Goal: Obtain resource: Download file/media

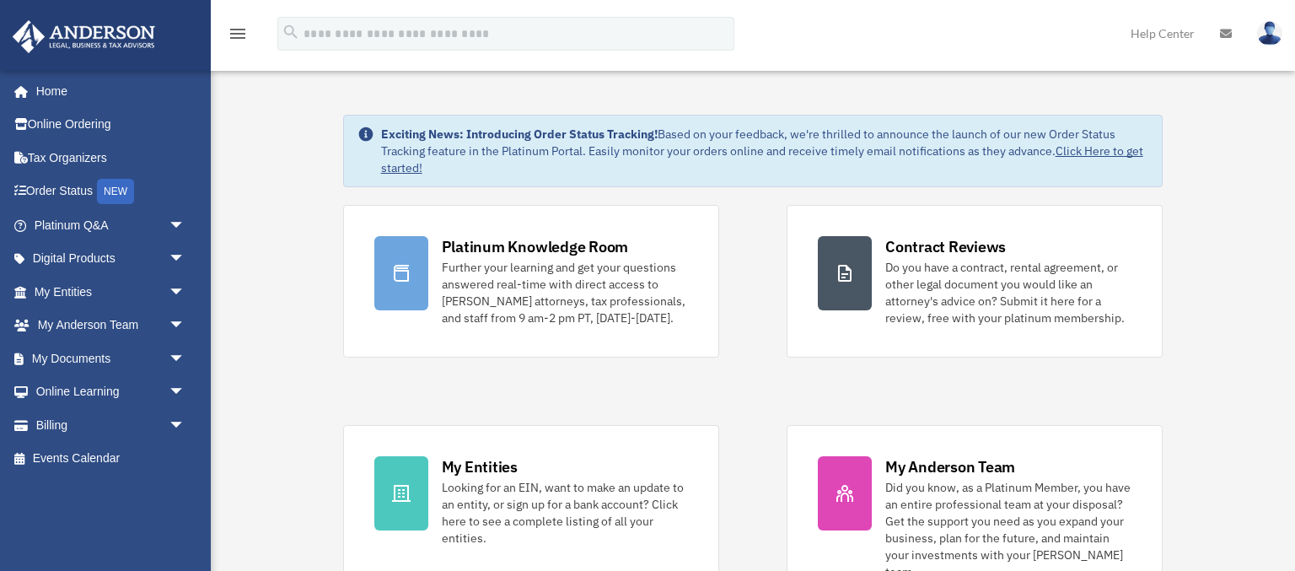
click at [1081, 152] on link "Click Here to get started!" at bounding box center [762, 159] width 762 height 32
click at [177, 252] on span "arrow_drop_down" at bounding box center [186, 259] width 34 height 35
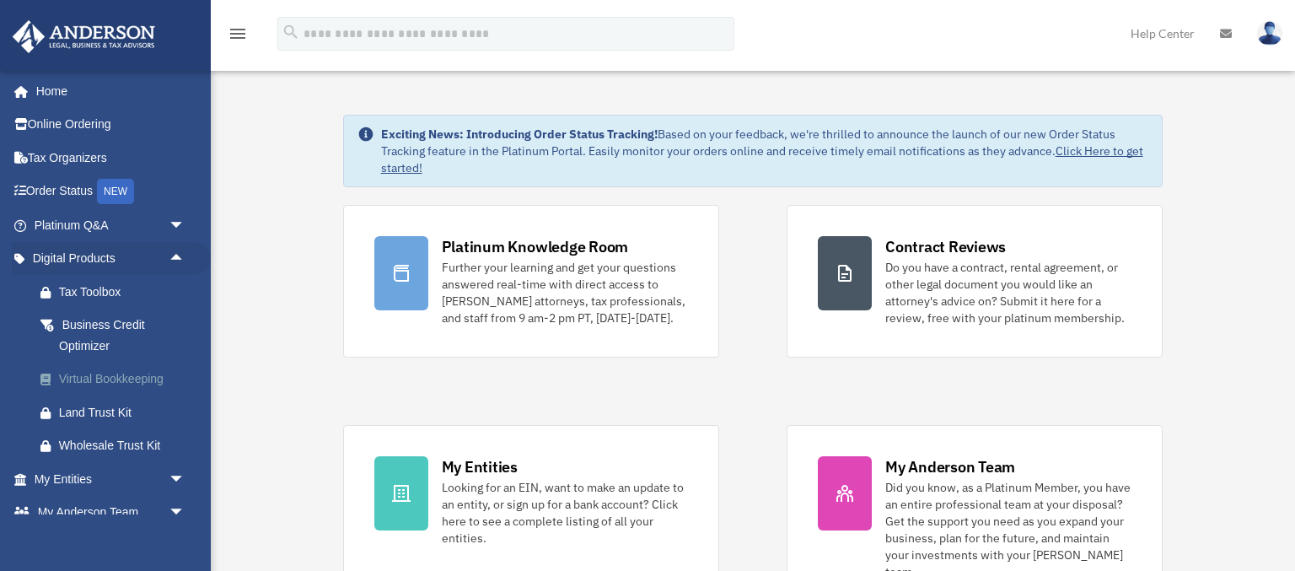
click at [155, 379] on div "Virtual Bookkeeping" at bounding box center [124, 378] width 131 height 21
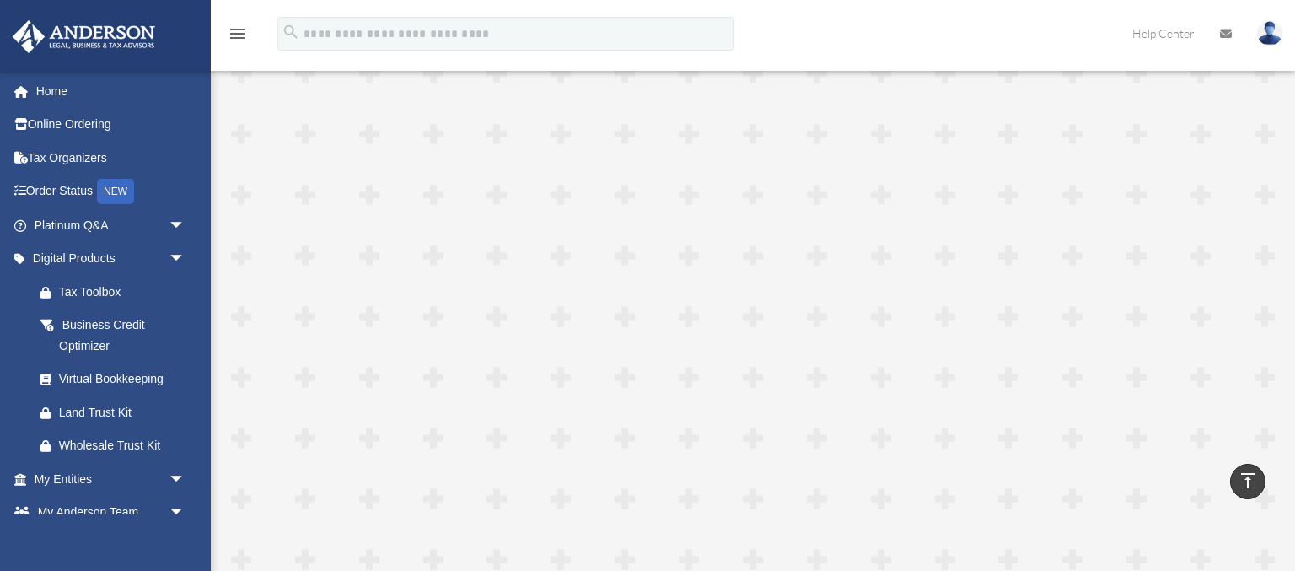
scroll to position [4007, 0]
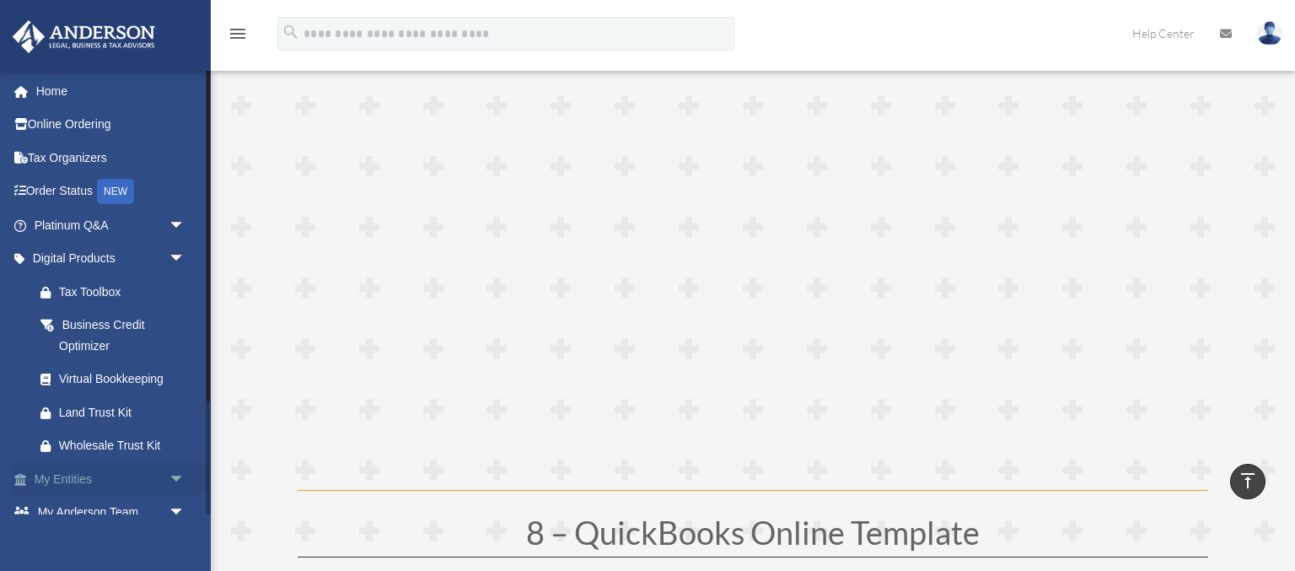
click at [174, 478] on span "arrow_drop_down" at bounding box center [186, 479] width 34 height 35
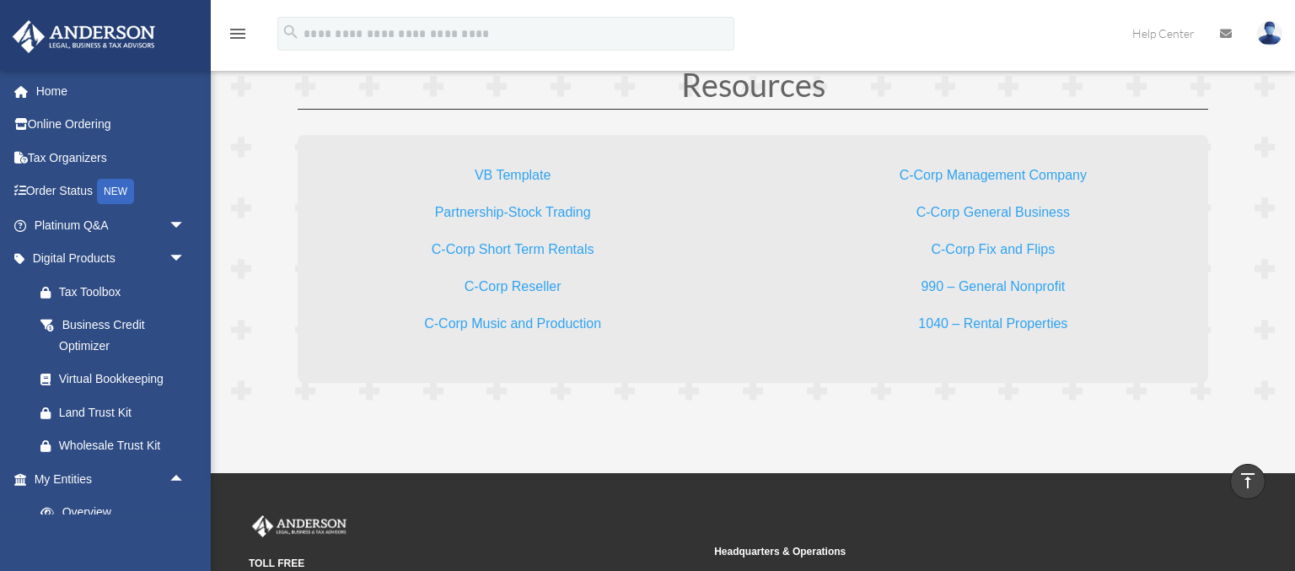
scroll to position [4919, 0]
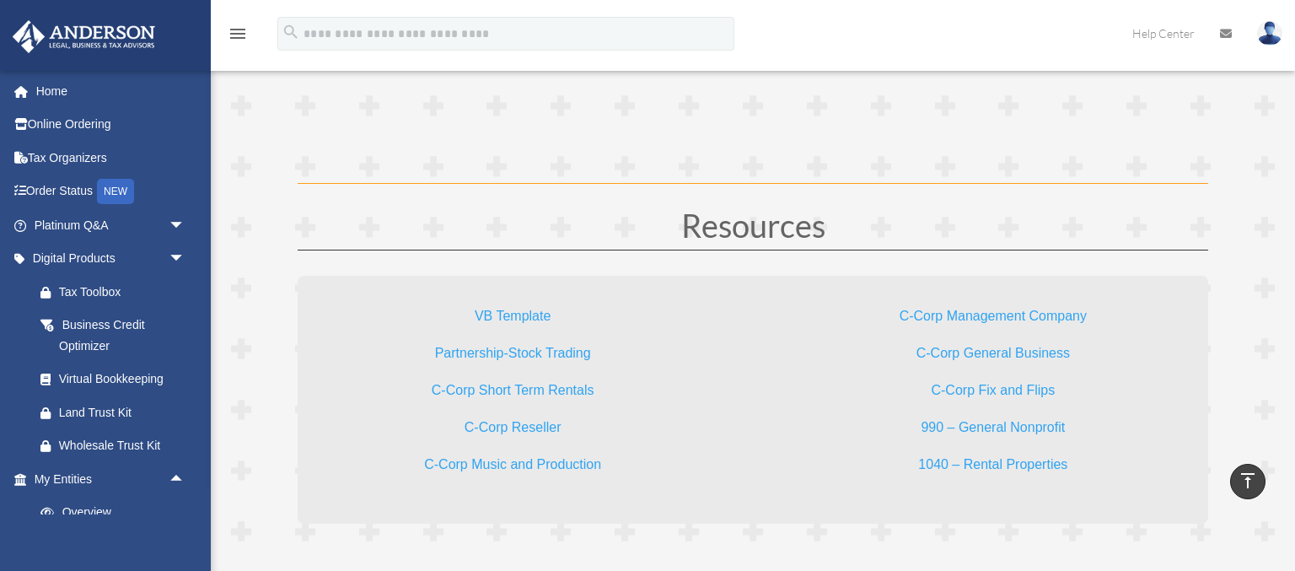
click at [530, 312] on link "VB Template" at bounding box center [513, 320] width 76 height 23
click at [578, 390] on link "C-Corp Short Term Rentals" at bounding box center [513, 394] width 163 height 23
click at [972, 463] on link "1040 – Rental Properties" at bounding box center [992, 468] width 149 height 23
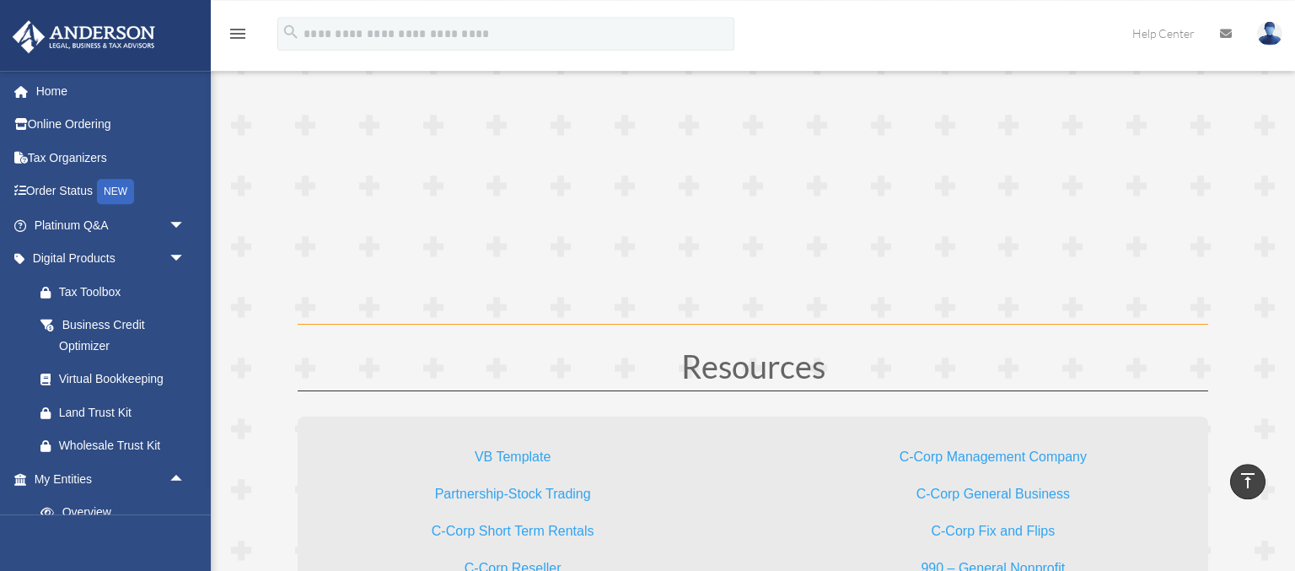
scroll to position [4651, 0]
